Goal: Check status

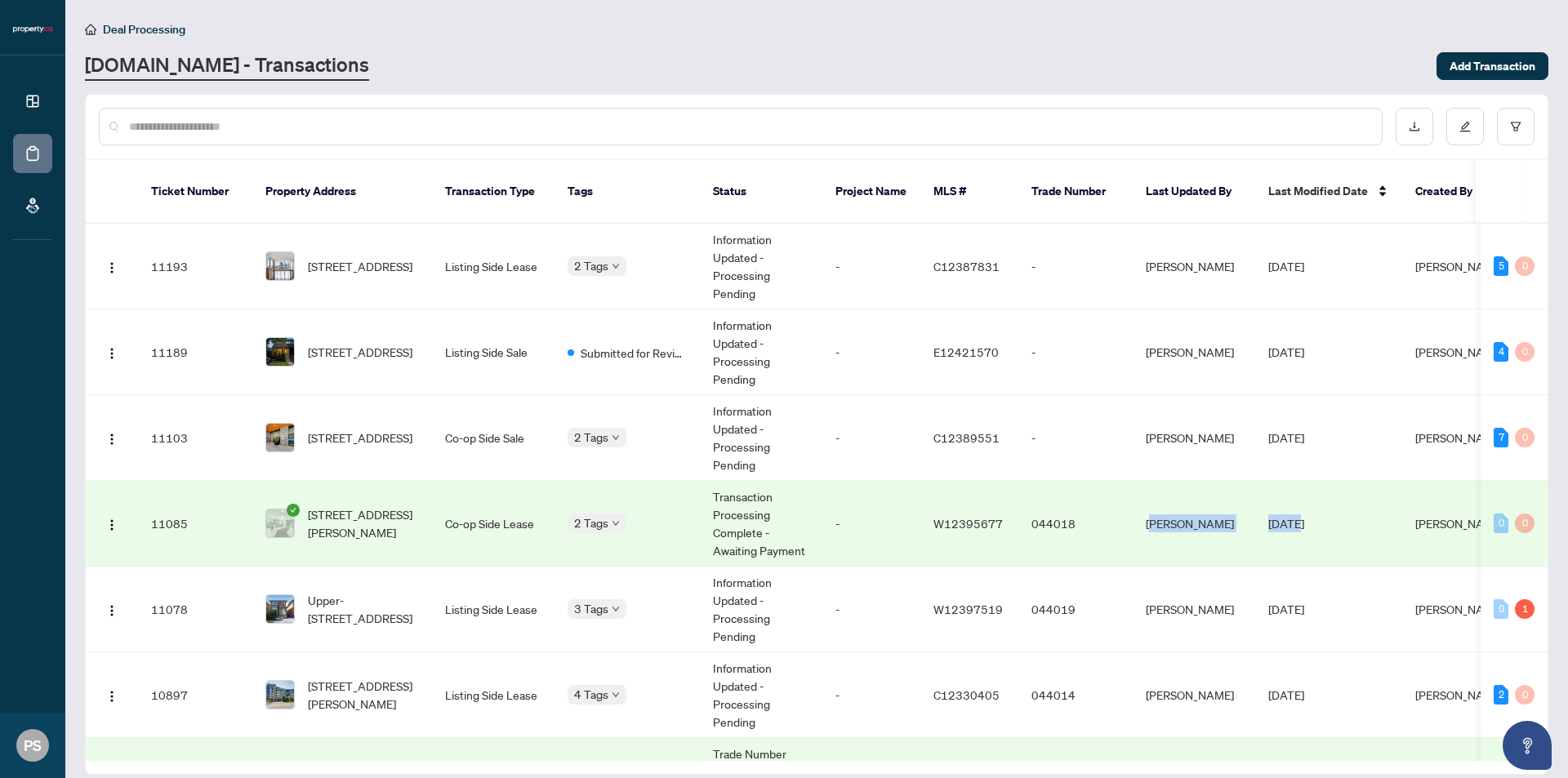
drag, startPoint x: 1294, startPoint y: 478, endPoint x: 1150, endPoint y: 469, distance: 144.3
click at [1150, 481] on tr "11085 [STREET_ADDRESS][PERSON_NAME] Co-op Side Lease 2 Tags Transaction Process…" at bounding box center [891, 523] width 1612 height 86
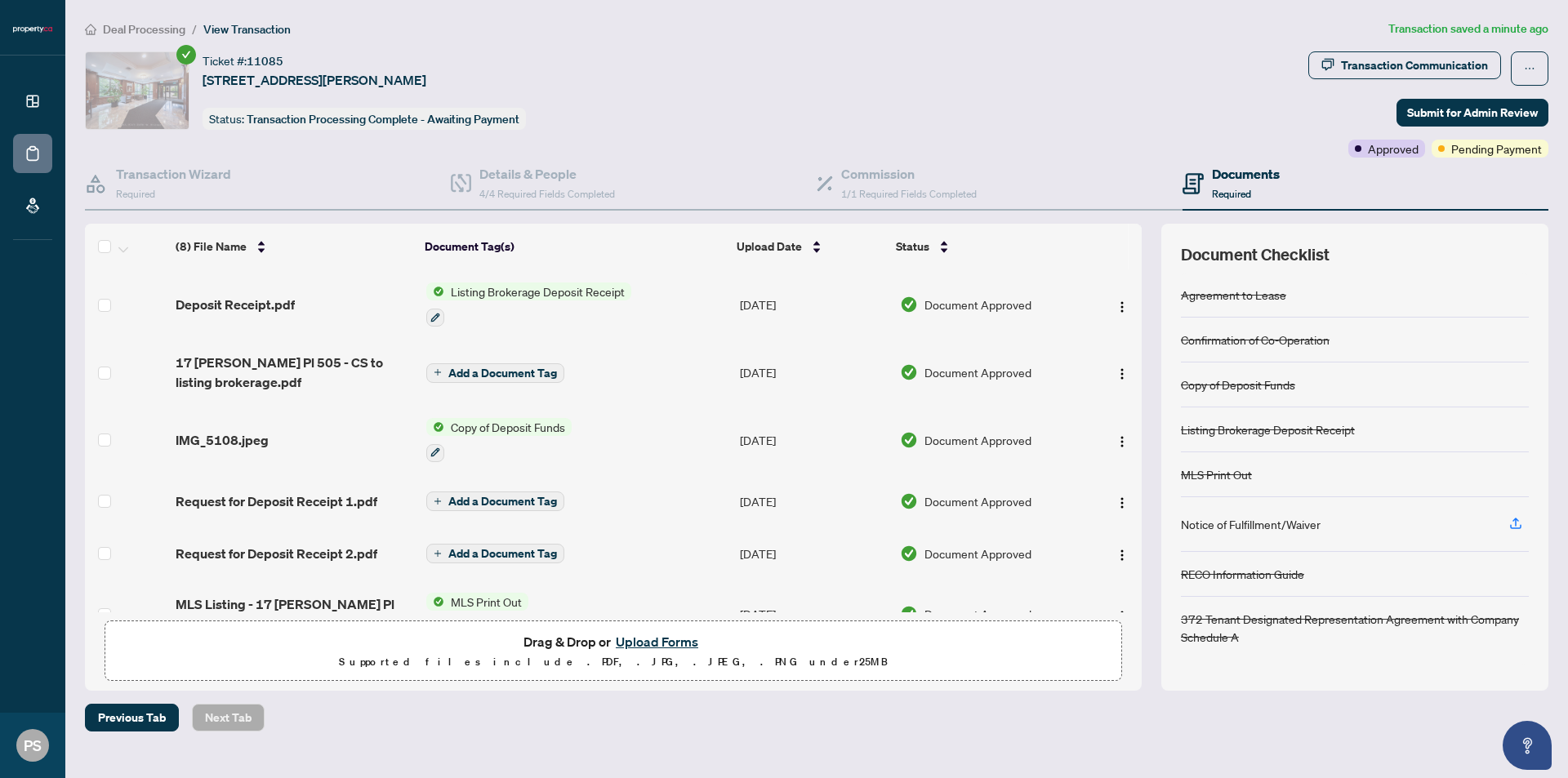
click at [1229, 527] on div "Notice of Fulfillment/Waiver" at bounding box center [1251, 524] width 140 height 18
